Goal: Check status: Check status

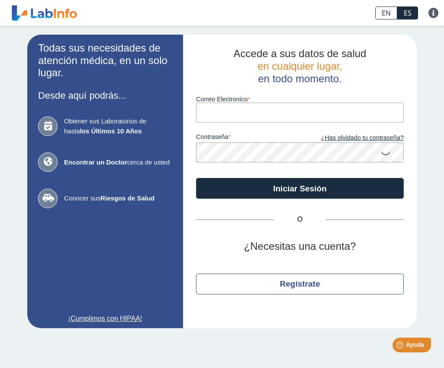
click at [214, 104] on input "Correo Electronico" at bounding box center [300, 112] width 208 height 19
type input "[EMAIL_ADDRESS][DOMAIN_NAME]"
click at [300, 188] on button "Iniciar Sesión" at bounding box center [300, 188] width 208 height 21
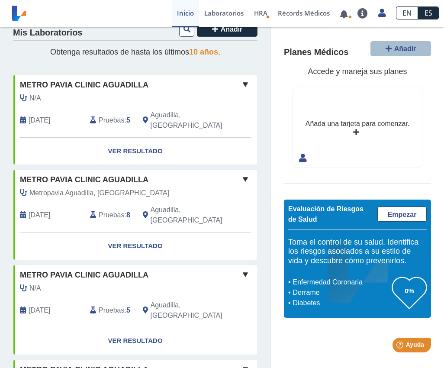
scroll to position [13, 0]
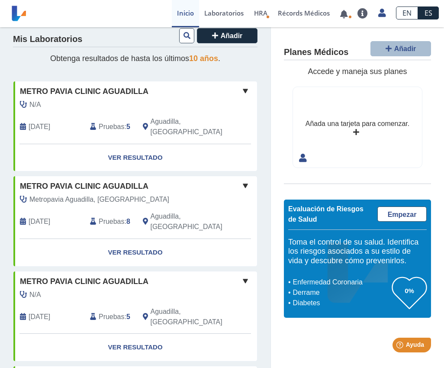
click at [187, 36] on icon at bounding box center [187, 35] width 7 height 7
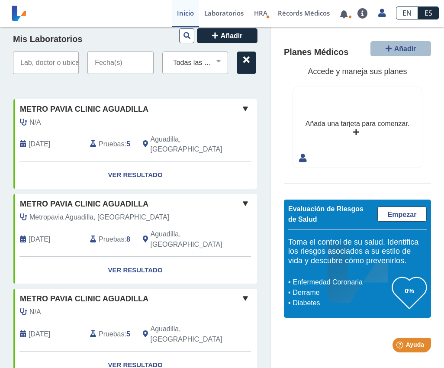
click at [228, 65] on select "Todas las Pruebas (w)-ggt (serum) [MEDICAL_DATA] antitrypsin (serum) alpha feto…" at bounding box center [199, 62] width 58 height 11
select select "[MEDICAL_DATA] antitrypsin"
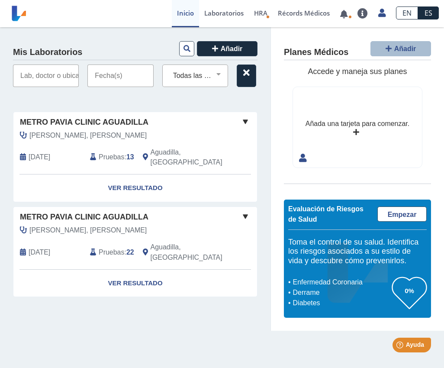
scroll to position [0, 0]
click at [56, 71] on input "text" at bounding box center [46, 76] width 66 height 23
type input "[PERSON_NAME]"
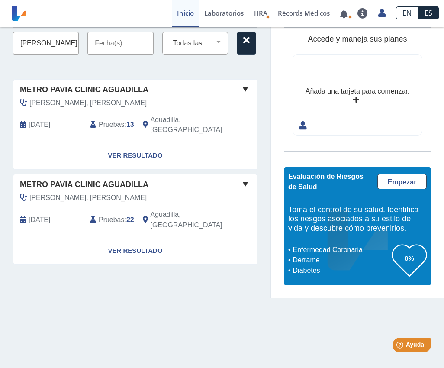
scroll to position [39, 0]
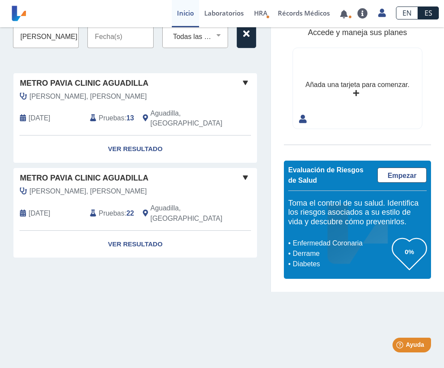
click at [207, 63] on div "Mis Laboratorios Añadir Vanessa Todas las Pruebas (w)-ggt (serum) [MEDICAL_DATA…" at bounding box center [135, 140] width 271 height 304
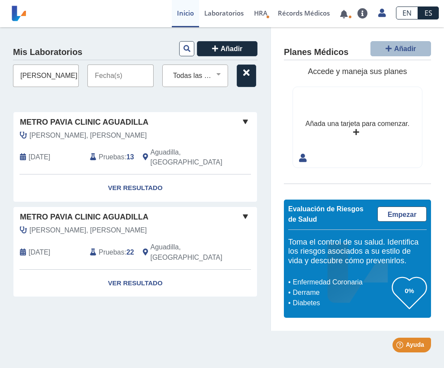
scroll to position [0, 0]
click at [153, 73] on input "text" at bounding box center [121, 76] width 66 height 23
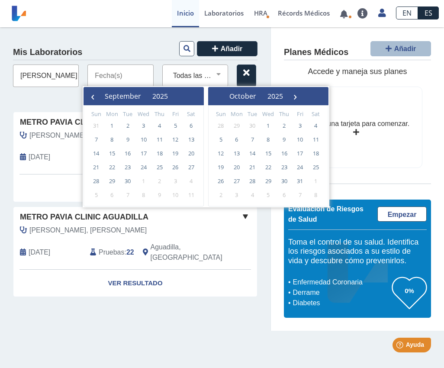
click at [127, 95] on span "September" at bounding box center [123, 96] width 36 height 10
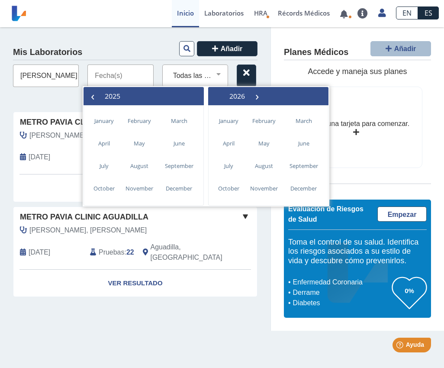
click at [120, 96] on span "2025" at bounding box center [113, 96] width 16 height 10
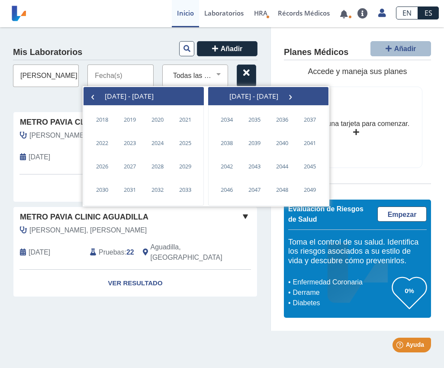
click at [297, 98] on span "›" at bounding box center [290, 96] width 13 height 13
click at [98, 96] on span "‹" at bounding box center [92, 96] width 13 height 13
click at [93, 94] on span "‹" at bounding box center [92, 96] width 13 height 13
click at [95, 94] on span "‹" at bounding box center [92, 96] width 13 height 13
click at [297, 98] on span "›" at bounding box center [290, 96] width 13 height 13
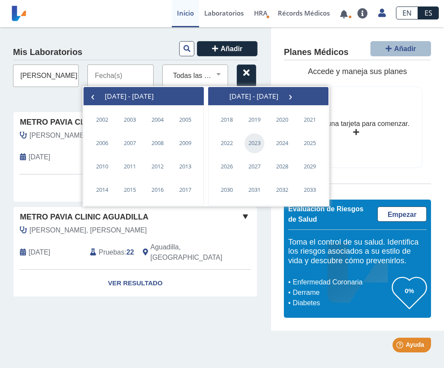
click at [252, 143] on span "2023" at bounding box center [255, 143] width 20 height 20
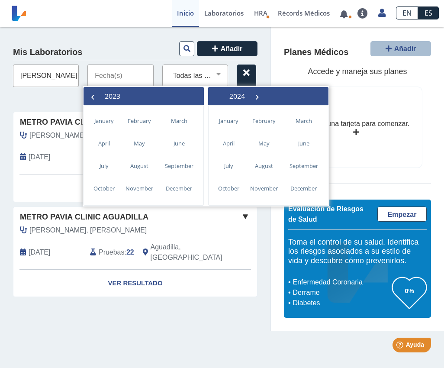
click at [230, 246] on div "[PERSON_NAME], [PERSON_NAME] [DATE] Pruebas : 22 Aguadilla, [GEOGRAPHIC_DATA]" at bounding box center [119, 247] width 224 height 44
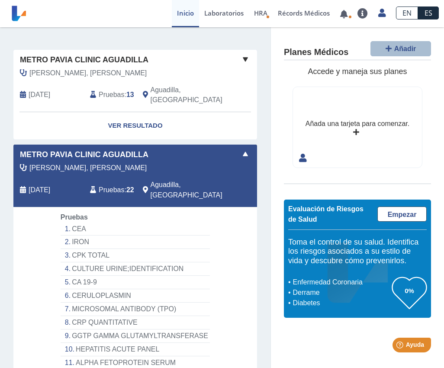
scroll to position [60, 0]
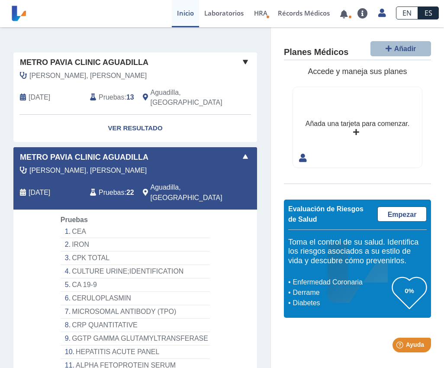
click at [206, 116] on link "Ver Resultado" at bounding box center [135, 128] width 244 height 27
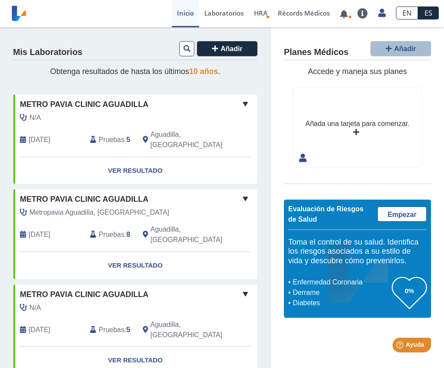
click at [188, 48] on icon at bounding box center [187, 48] width 7 height 7
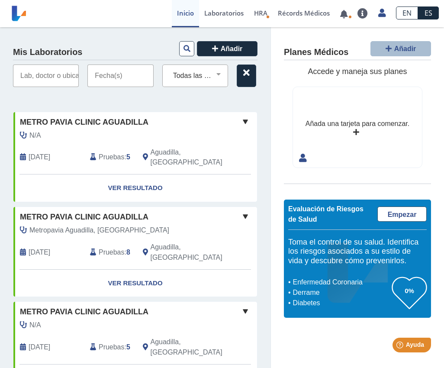
click at [228, 75] on select "Todas las Pruebas (w)-ggt (serum) [MEDICAL_DATA] antitrypsin (serum) alpha feto…" at bounding box center [199, 75] width 58 height 11
select select "[MEDICAL_DATA] antitrypsin"
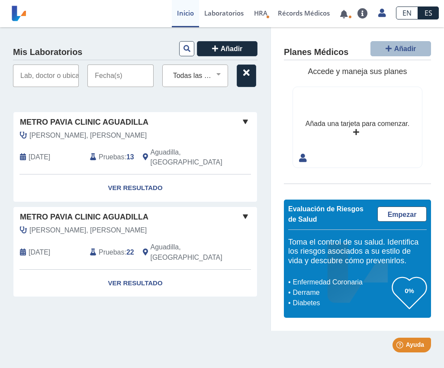
click at [205, 270] on link "Ver Resultado" at bounding box center [135, 283] width 244 height 27
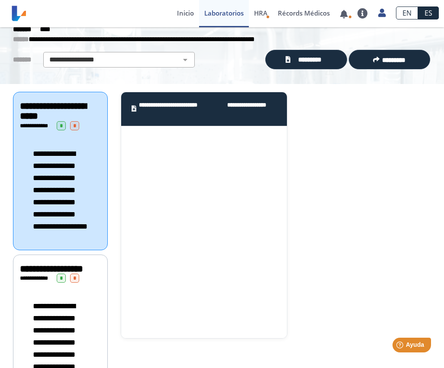
scroll to position [42, 0]
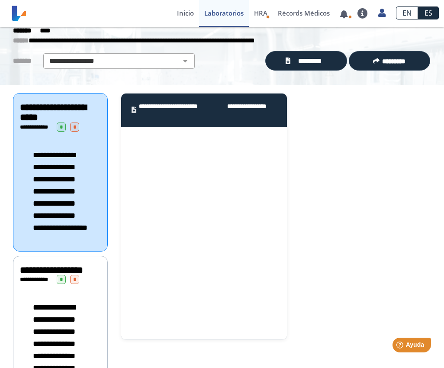
click at [293, 59] on span "*********" at bounding box center [310, 61] width 34 height 10
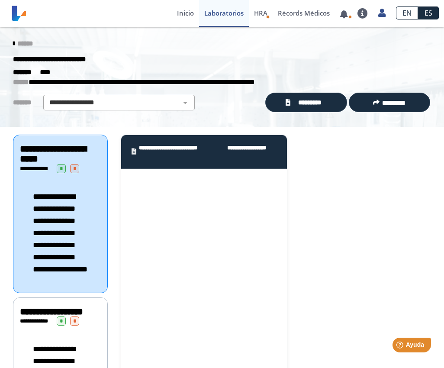
scroll to position [0, 0]
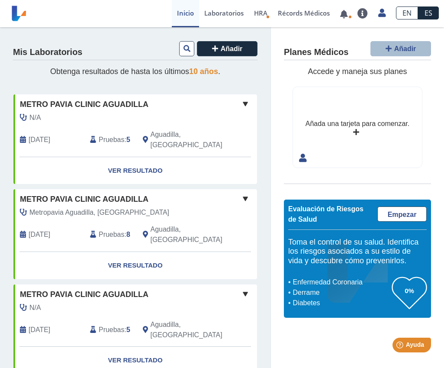
click at [146, 159] on link "Ver Resultado" at bounding box center [135, 170] width 244 height 27
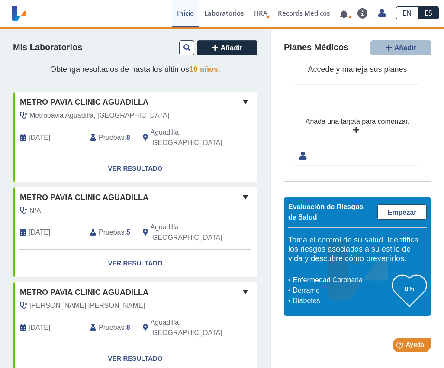
click at [186, 40] on button at bounding box center [186, 47] width 15 height 15
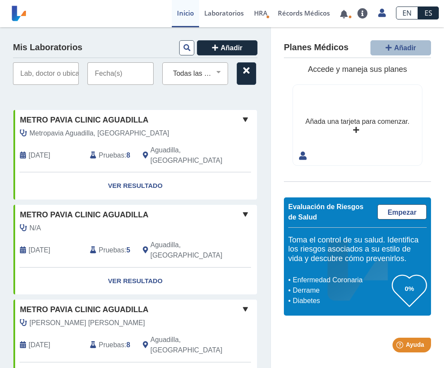
click at [228, 71] on select "Todas las Pruebas (w)-ggt (serum) [MEDICAL_DATA] antitrypsin (serum) alpha feto…" at bounding box center [199, 73] width 58 height 11
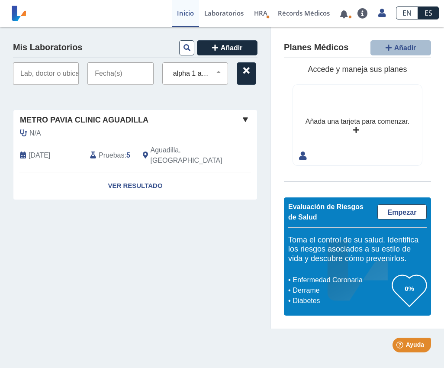
click at [228, 65] on div "Todas las Pruebas (w)-ggt (serum) [MEDICAL_DATA] antitrypsin (serum) alpha feto…" at bounding box center [195, 73] width 66 height 23
click at [228, 72] on select "Todas las Pruebas (w)-ggt (serum) [MEDICAL_DATA] antitrypsin (serum) alpha feto…" at bounding box center [199, 73] width 58 height 11
select select "alpha fetoprotein serum"
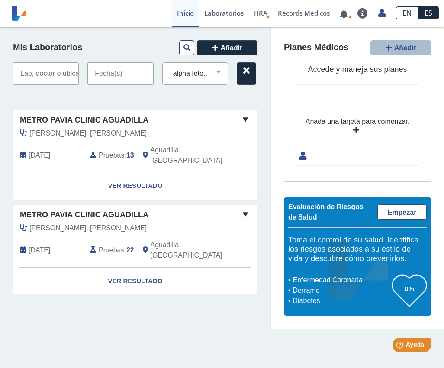
click at [251, 209] on span at bounding box center [245, 214] width 10 height 10
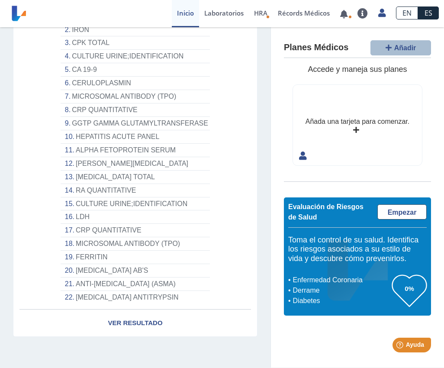
scroll to position [280, 0]
click at [221, 310] on link "Ver Resultado" at bounding box center [135, 323] width 244 height 27
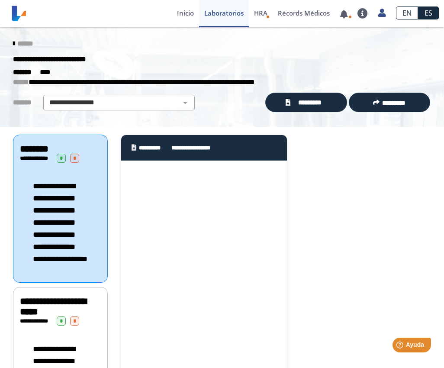
click at [157, 99] on select "**********" at bounding box center [119, 102] width 146 height 10
select select "**********"
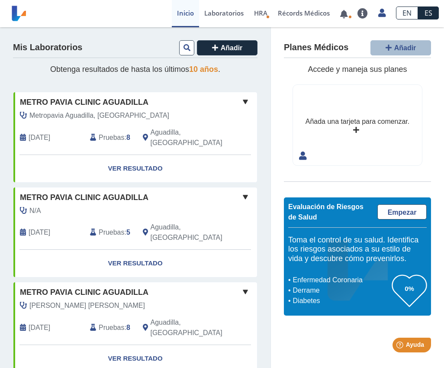
click at [191, 46] on button at bounding box center [186, 47] width 15 height 15
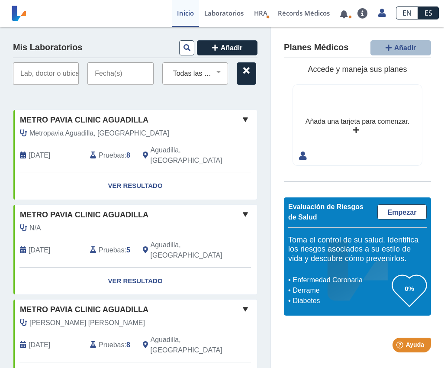
click at [228, 68] on select "Todas las Pruebas (w)-ggt (serum) [MEDICAL_DATA] antitrypsin (serum) alpha feto…" at bounding box center [199, 73] width 58 height 11
select select "alpha 1 antitrypsin (serum)"
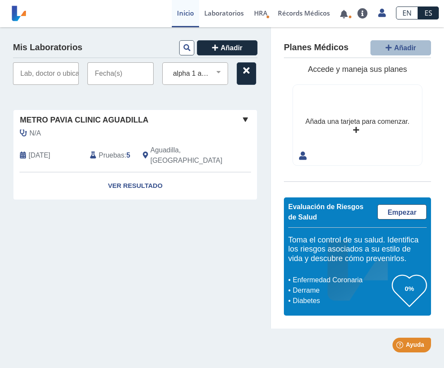
click at [233, 175] on link "Ver Resultado" at bounding box center [135, 185] width 244 height 27
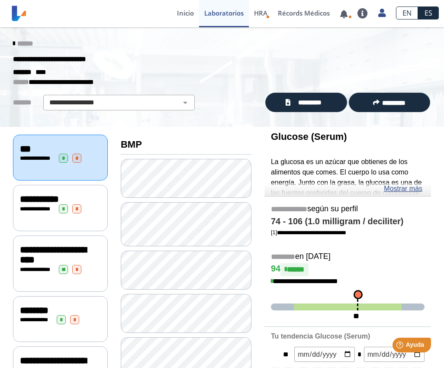
click at [304, 98] on span "*********" at bounding box center [310, 103] width 34 height 10
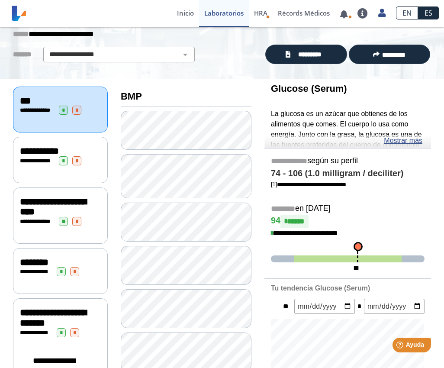
scroll to position [207, 0]
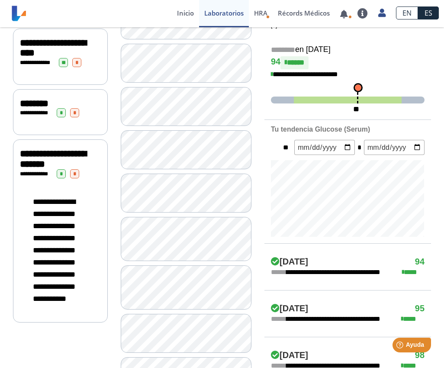
click at [50, 157] on span "**********" at bounding box center [53, 159] width 66 height 20
